Goal: Information Seeking & Learning: Learn about a topic

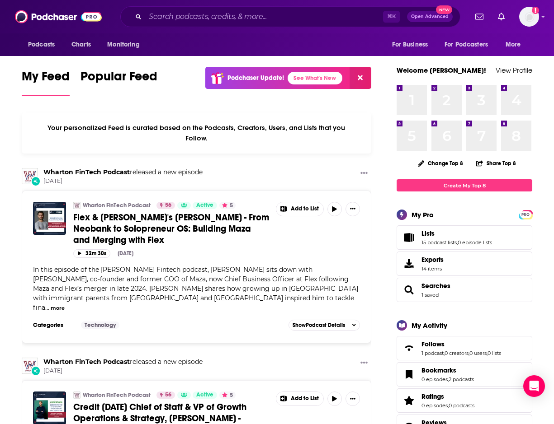
click at [168, 19] on input "Search podcasts, credits, & more..." at bounding box center [264, 16] width 238 height 14
click at [198, 15] on input "Search podcasts, credits, & more..." at bounding box center [264, 16] width 238 height 14
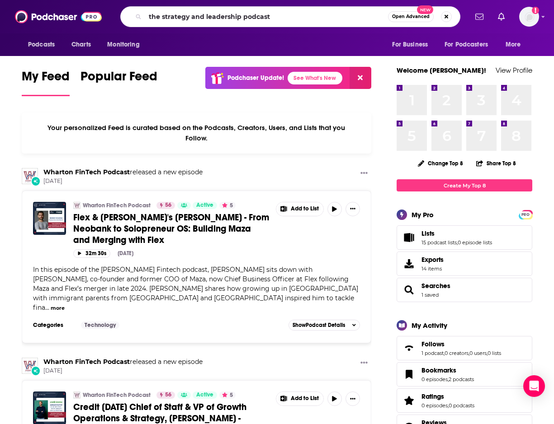
type input "the strategy and leadership podcast"
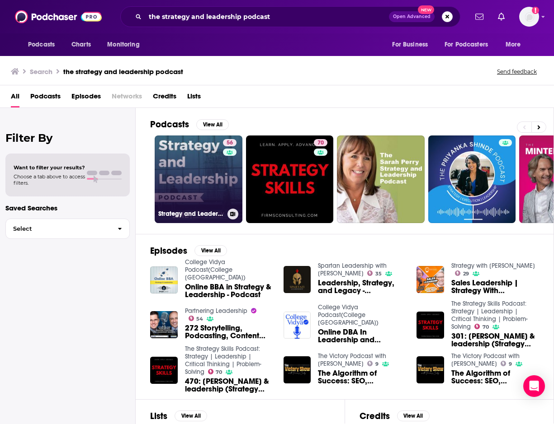
click at [200, 162] on link "56 Strategy and Leadership Podcast" at bounding box center [199, 180] width 88 height 88
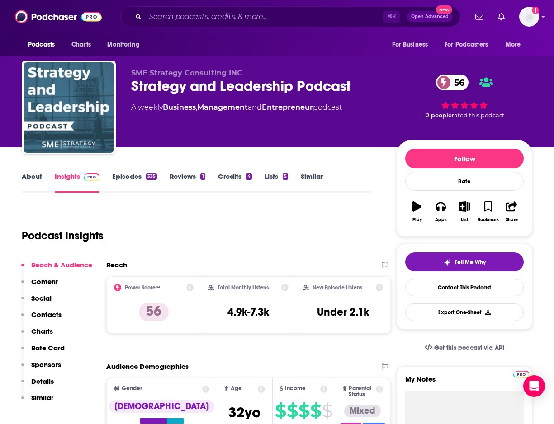
click at [30, 176] on link "About" at bounding box center [32, 182] width 20 height 21
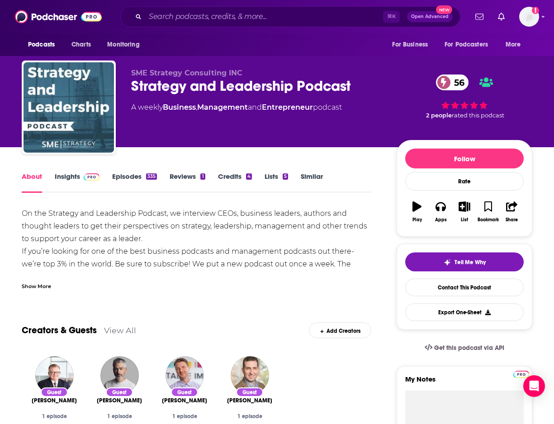
click at [31, 288] on div "Show More" at bounding box center [36, 286] width 29 height 9
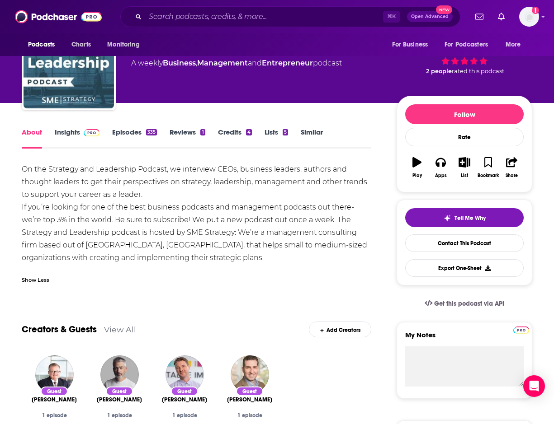
scroll to position [40, 0]
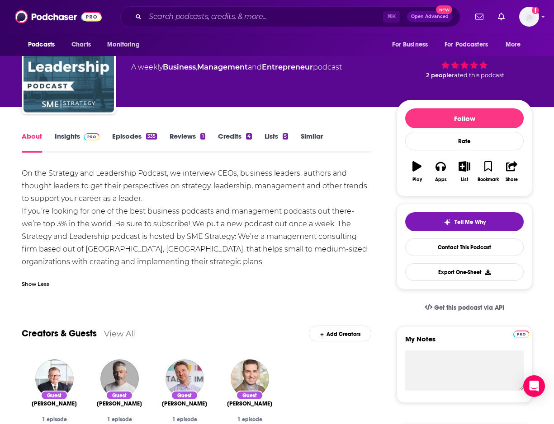
click at [73, 134] on link "Insights" at bounding box center [77, 142] width 45 height 21
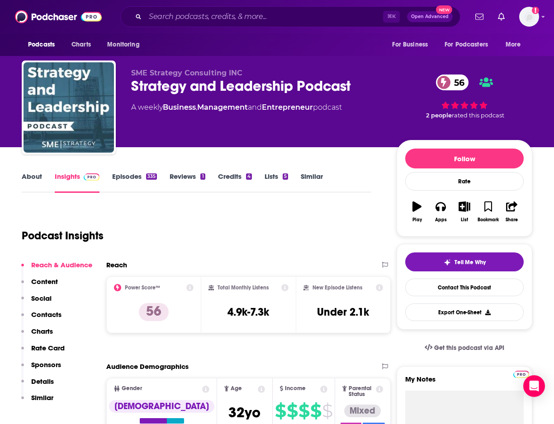
click at [32, 175] on link "About" at bounding box center [32, 182] width 20 height 21
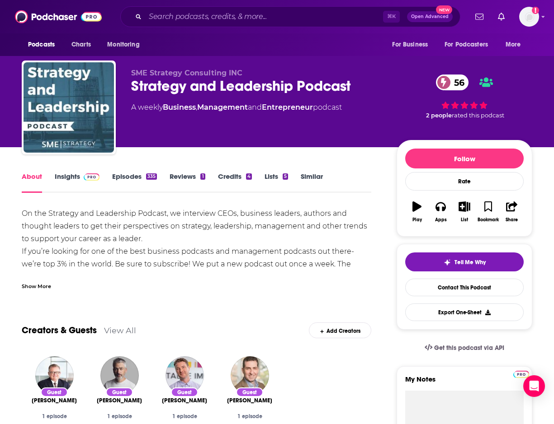
click at [34, 285] on div "Show More" at bounding box center [36, 286] width 29 height 9
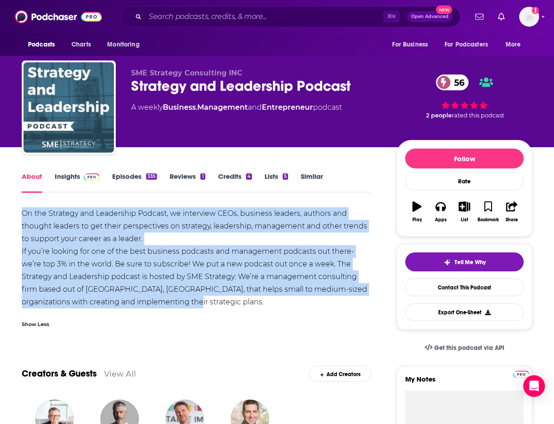
drag, startPoint x: 201, startPoint y: 304, endPoint x: 20, endPoint y: 207, distance: 205.2
copy div "On the Strategy and Leadership Podcast, we interview CEOs, business leaders, au…"
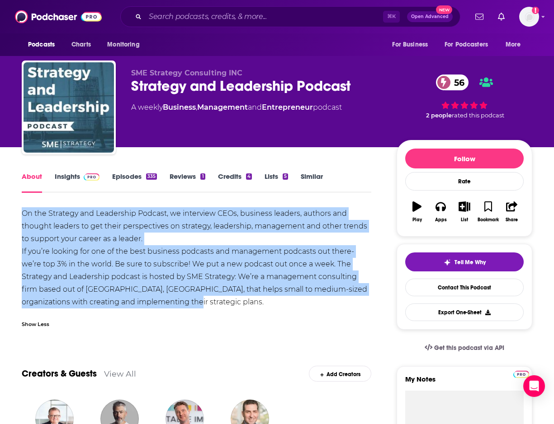
click at [198, 250] on div "On the Strategy and Leadership Podcast, we interview CEOs, business leaders, au…" at bounding box center [196, 257] width 349 height 101
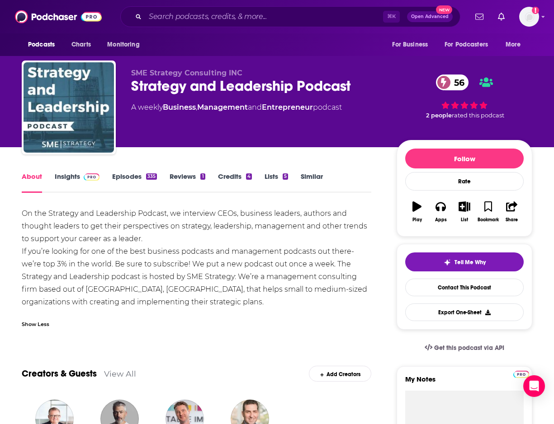
click at [214, 272] on div "On the Strategy and Leadership Podcast, we interview CEOs, business leaders, au…" at bounding box center [196, 257] width 349 height 101
click at [75, 176] on link "Insights" at bounding box center [77, 182] width 45 height 21
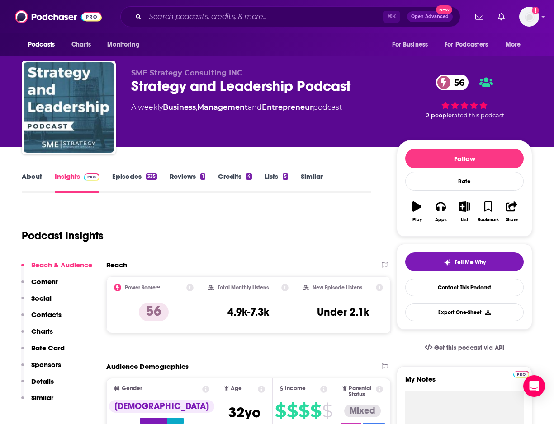
click at [134, 179] on link "Episodes 335" at bounding box center [134, 182] width 45 height 21
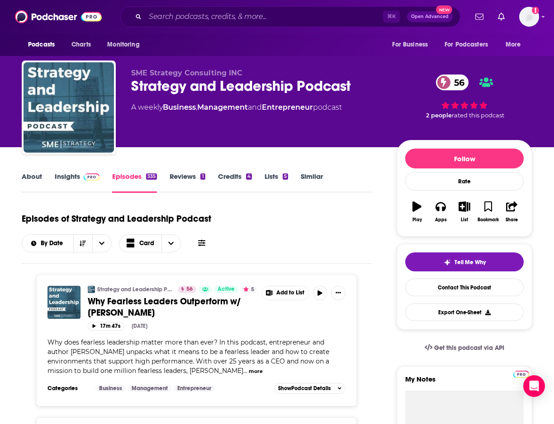
click at [32, 178] on link "About" at bounding box center [32, 182] width 20 height 21
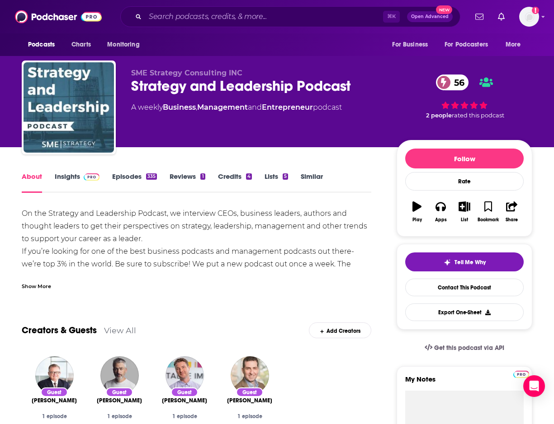
click at [33, 287] on div "Show More" at bounding box center [36, 286] width 29 height 9
